Goal: Navigation & Orientation: Find specific page/section

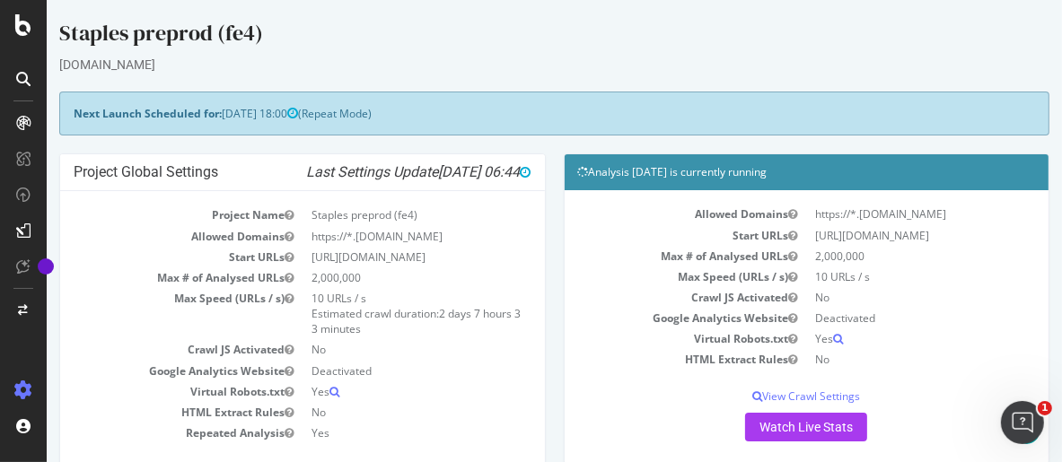
scroll to position [448, 0]
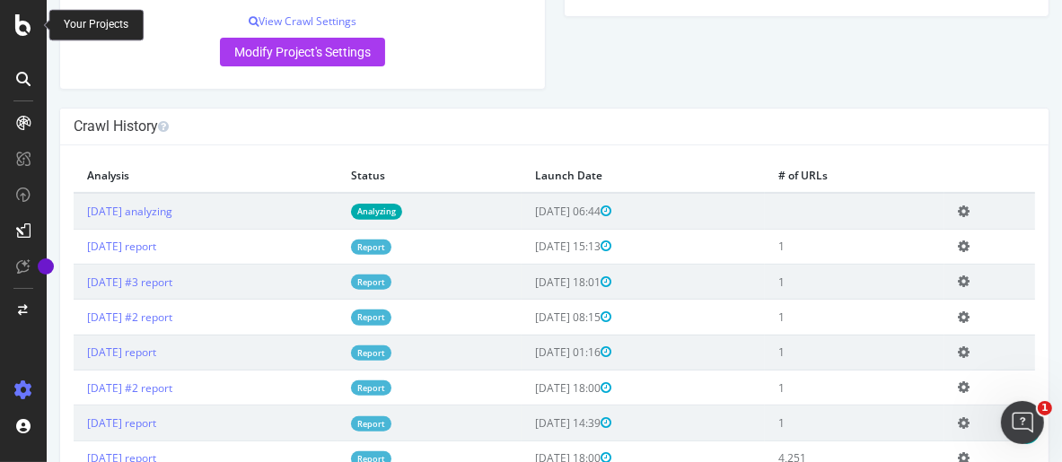
click at [28, 30] on icon at bounding box center [23, 25] width 16 height 22
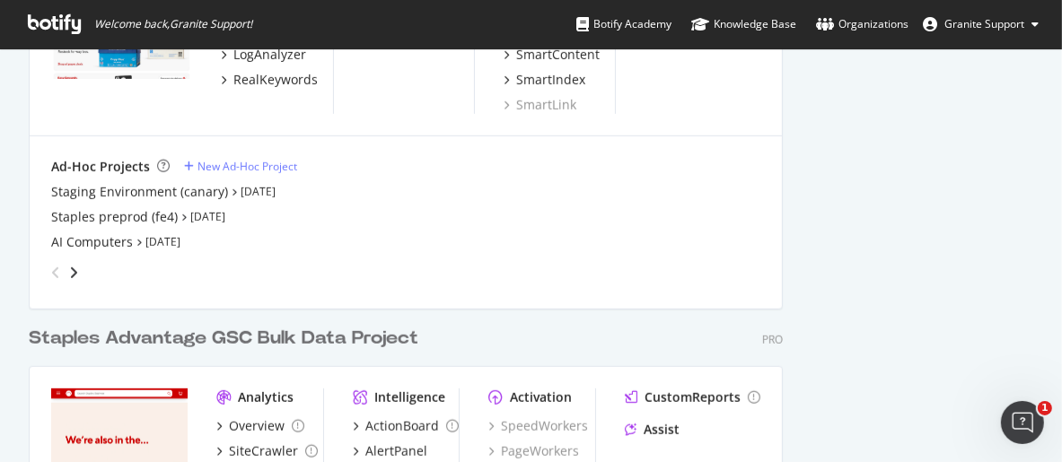
scroll to position [903, 0]
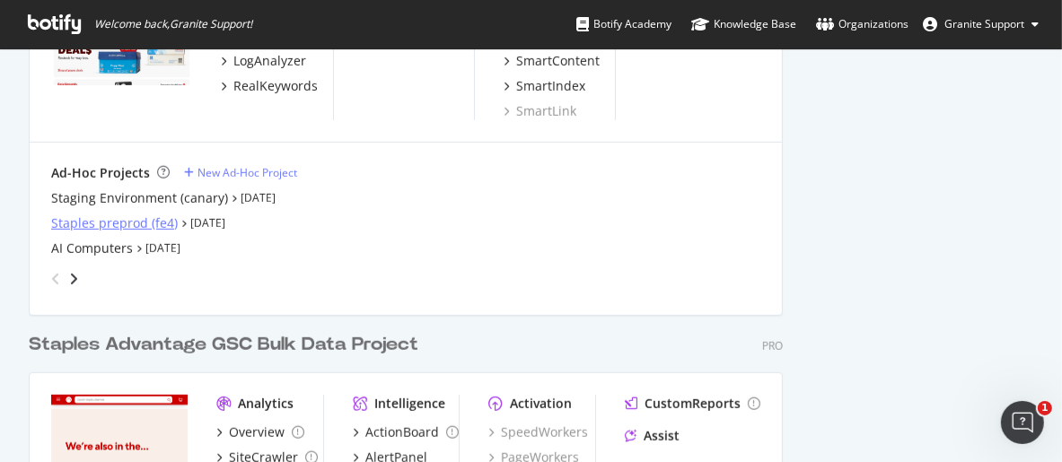
click at [116, 227] on div "Staples preprod (fe4)" at bounding box center [114, 224] width 127 height 18
